Goal: Task Accomplishment & Management: Complete application form

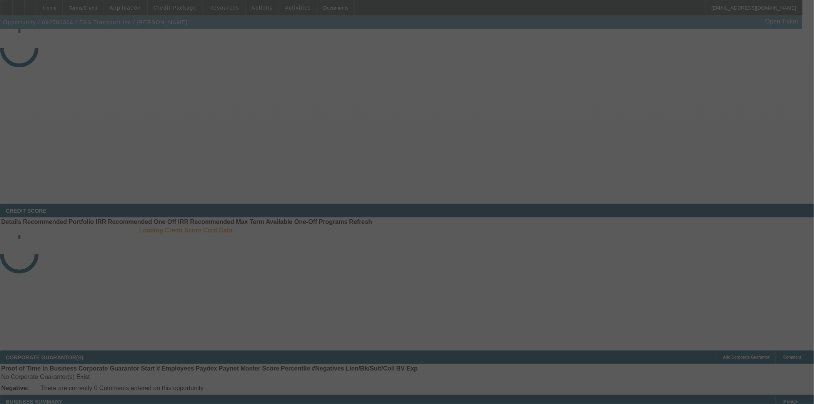
select select "4"
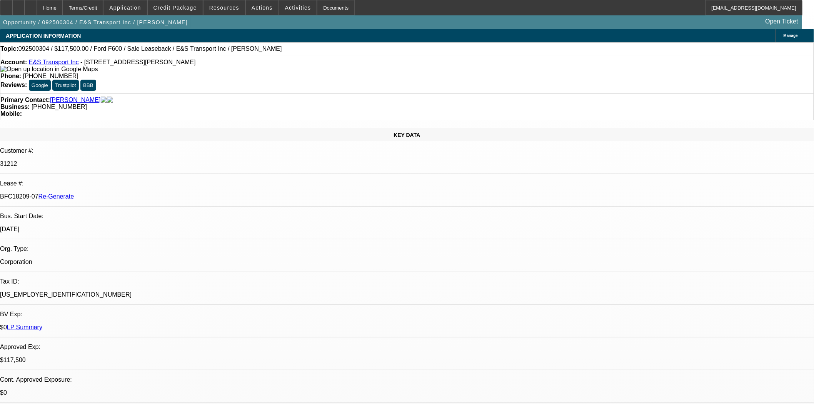
select select "0"
select select "2"
select select "0"
select select "6"
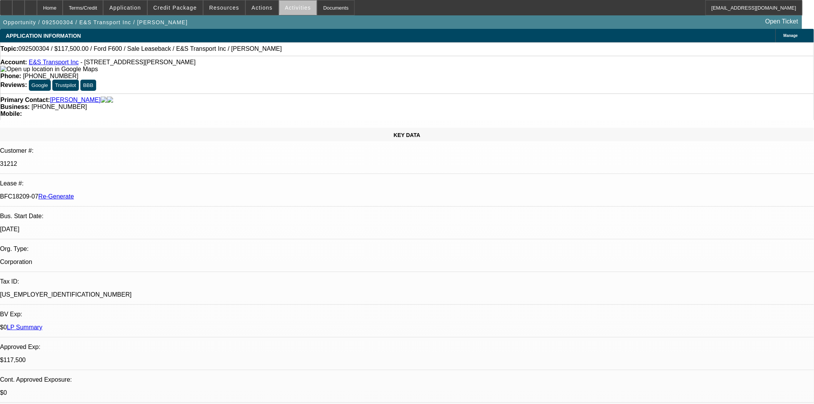
click at [294, 8] on span "Activities" at bounding box center [298, 8] width 26 height 6
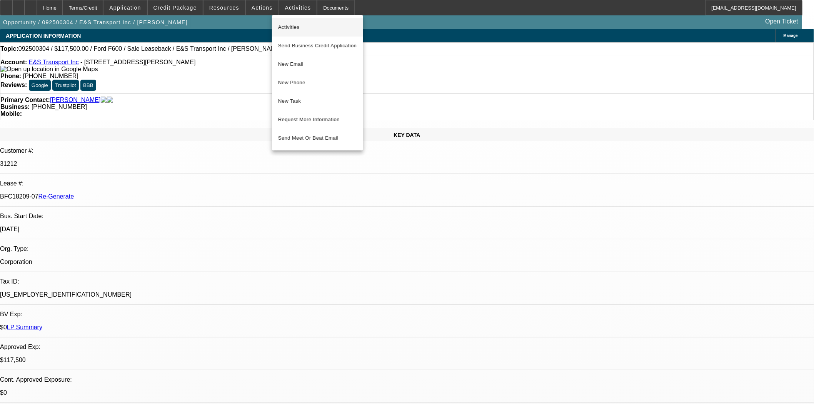
click at [299, 28] on span "Activities" at bounding box center [317, 27] width 79 height 9
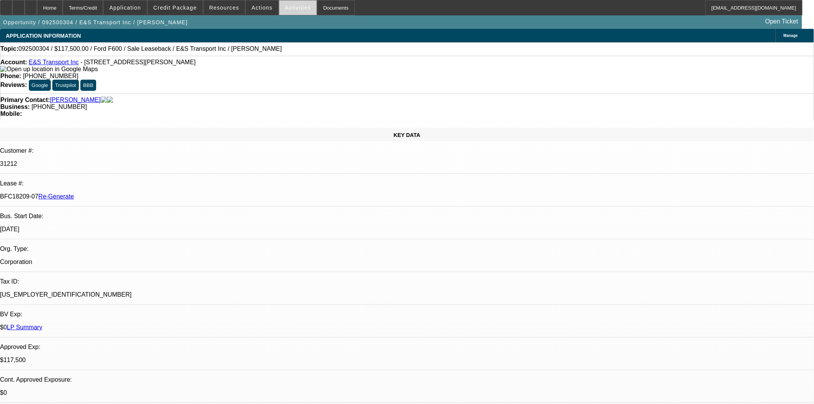
click at [287, 11] on span at bounding box center [298, 7] width 38 height 18
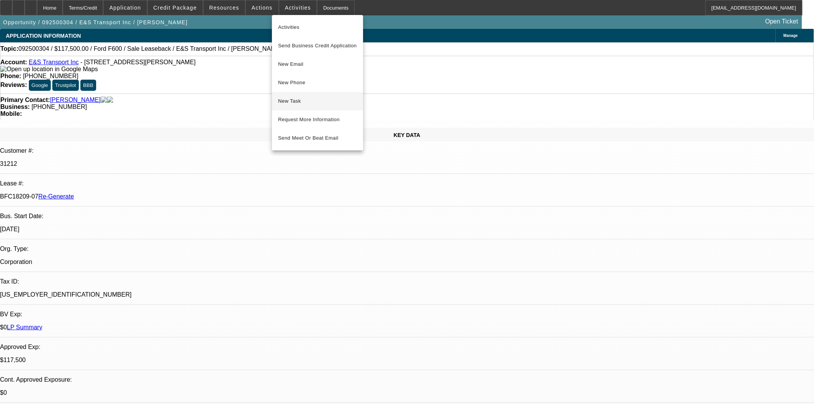
click at [297, 101] on span "New Task" at bounding box center [317, 101] width 79 height 9
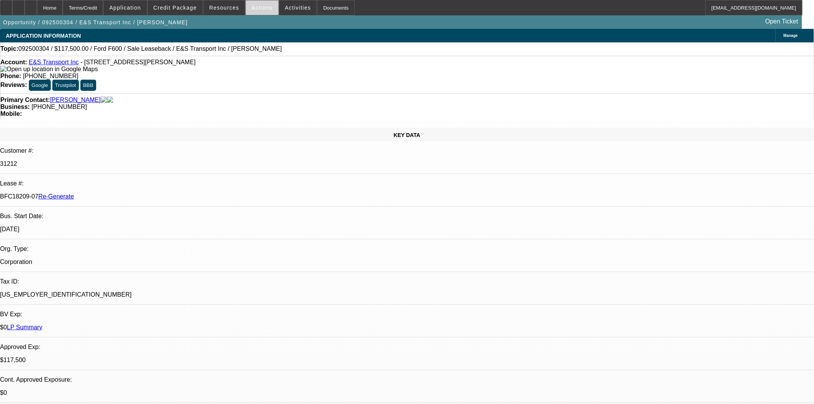
click at [259, 6] on span "Actions" at bounding box center [262, 8] width 21 height 6
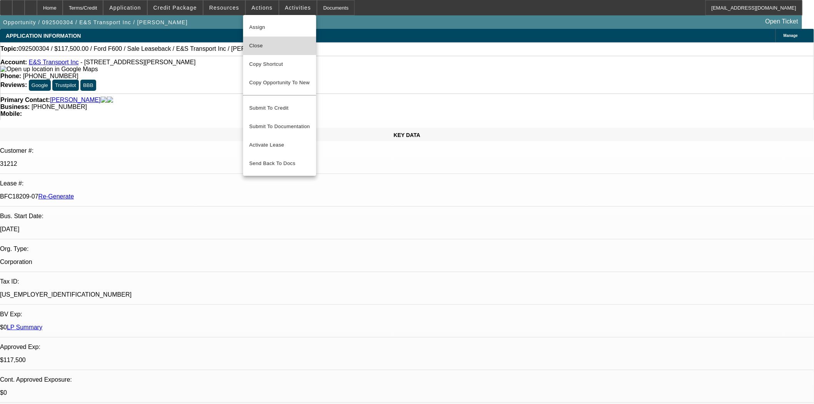
click at [265, 43] on span "Close" at bounding box center [279, 45] width 61 height 9
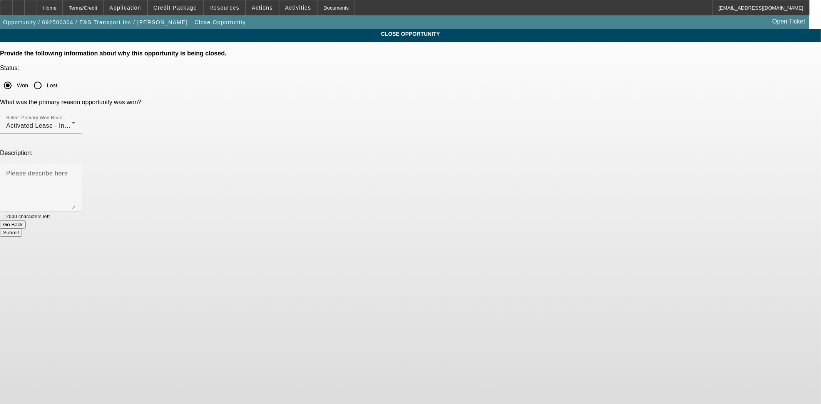
click at [22, 229] on button "Submit" at bounding box center [11, 233] width 22 height 8
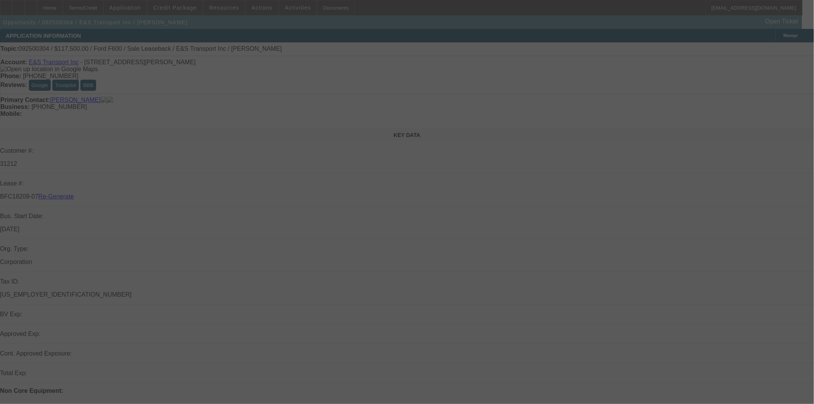
select select "4"
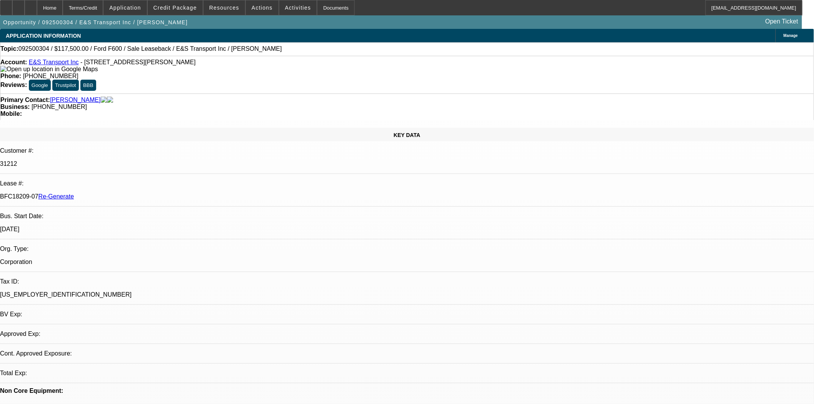
select select "0"
select select "2"
select select "0"
select select "6"
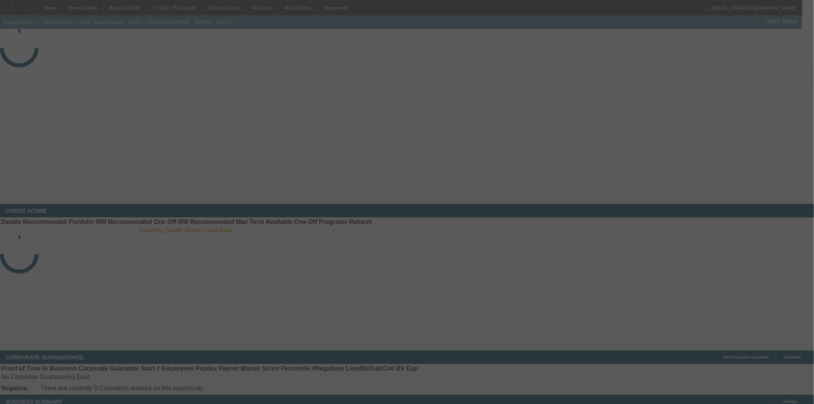
select select "4"
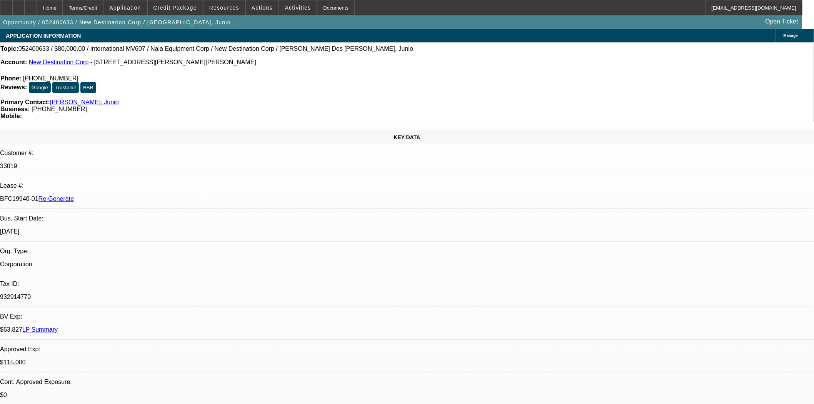
select select "0"
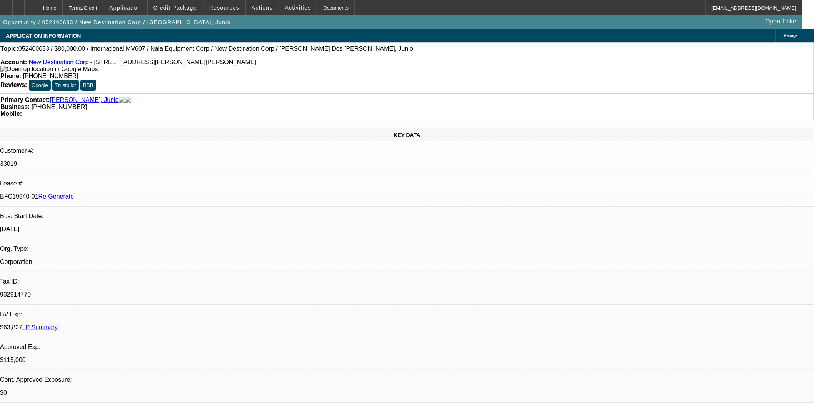
select select "2"
select select "0.1"
select select "4"
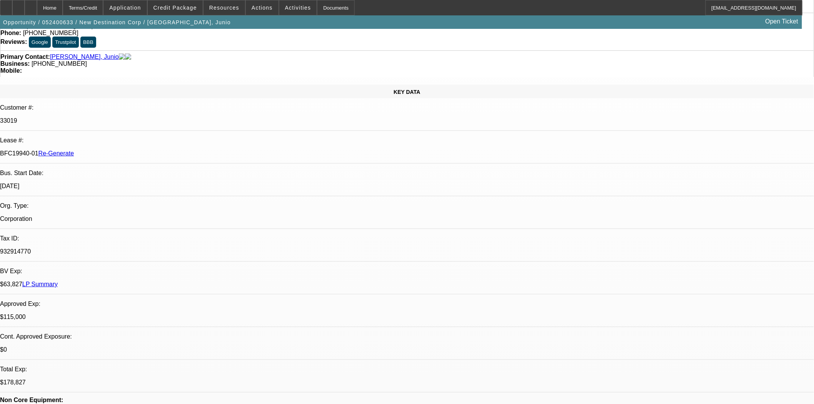
scroll to position [43, 0]
